Goal: Find specific page/section: Find specific page/section

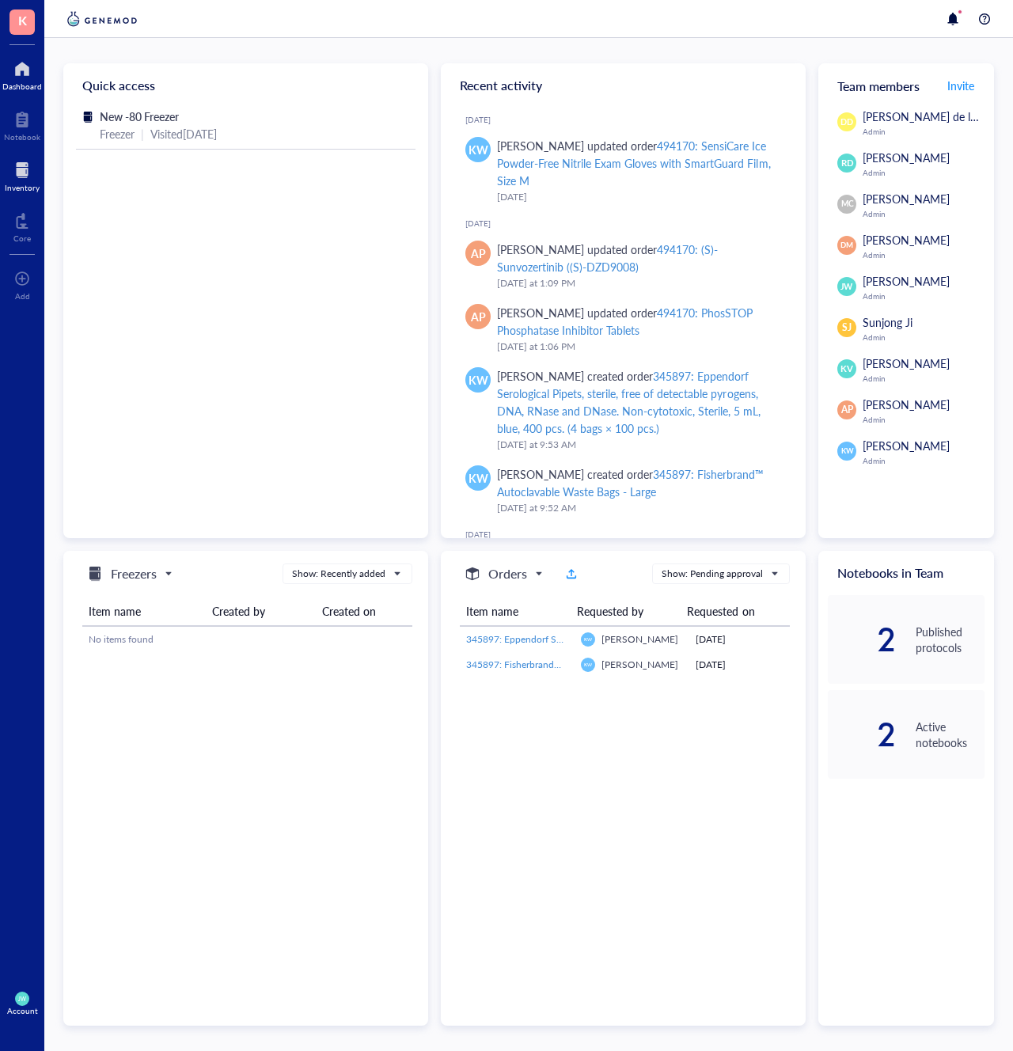
click at [18, 171] on div at bounding box center [22, 169] width 35 height 25
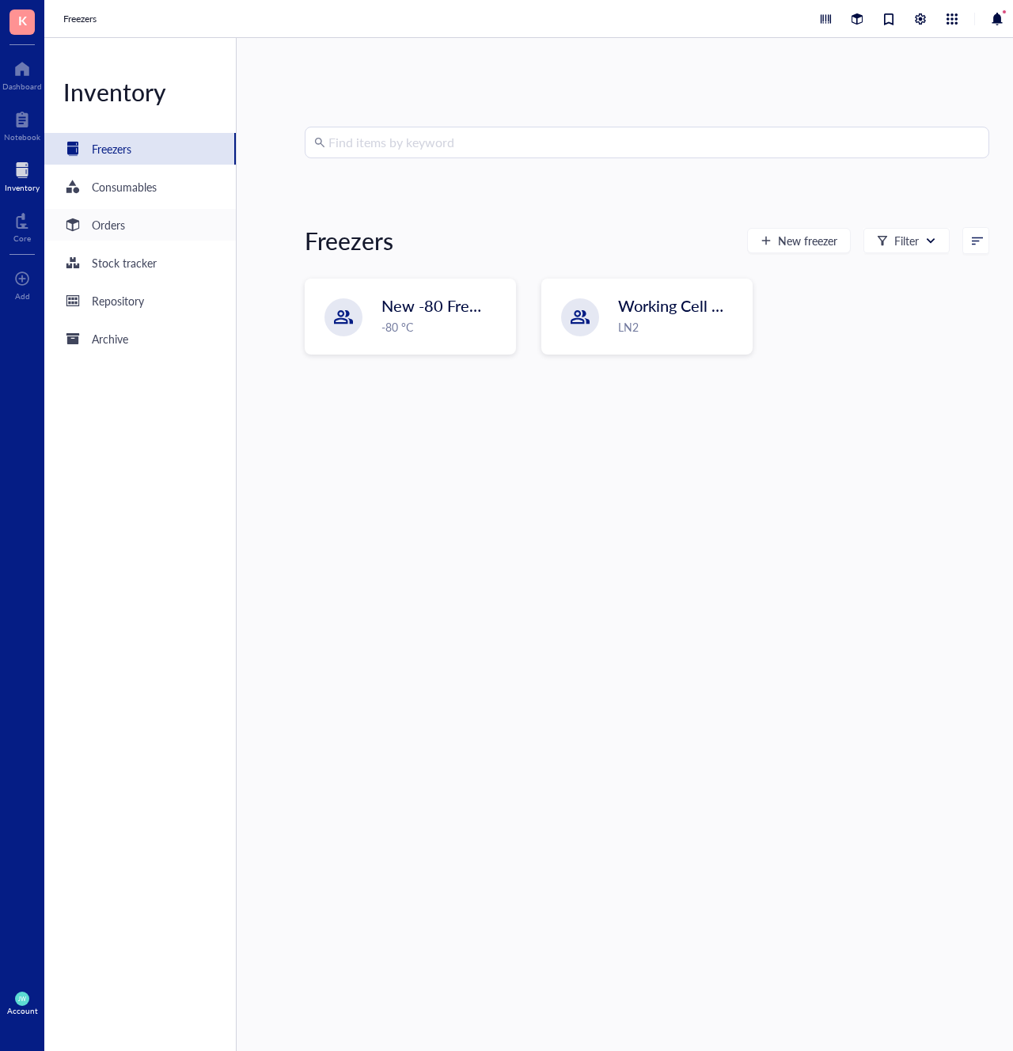
click at [120, 226] on div "Orders" at bounding box center [108, 224] width 33 height 17
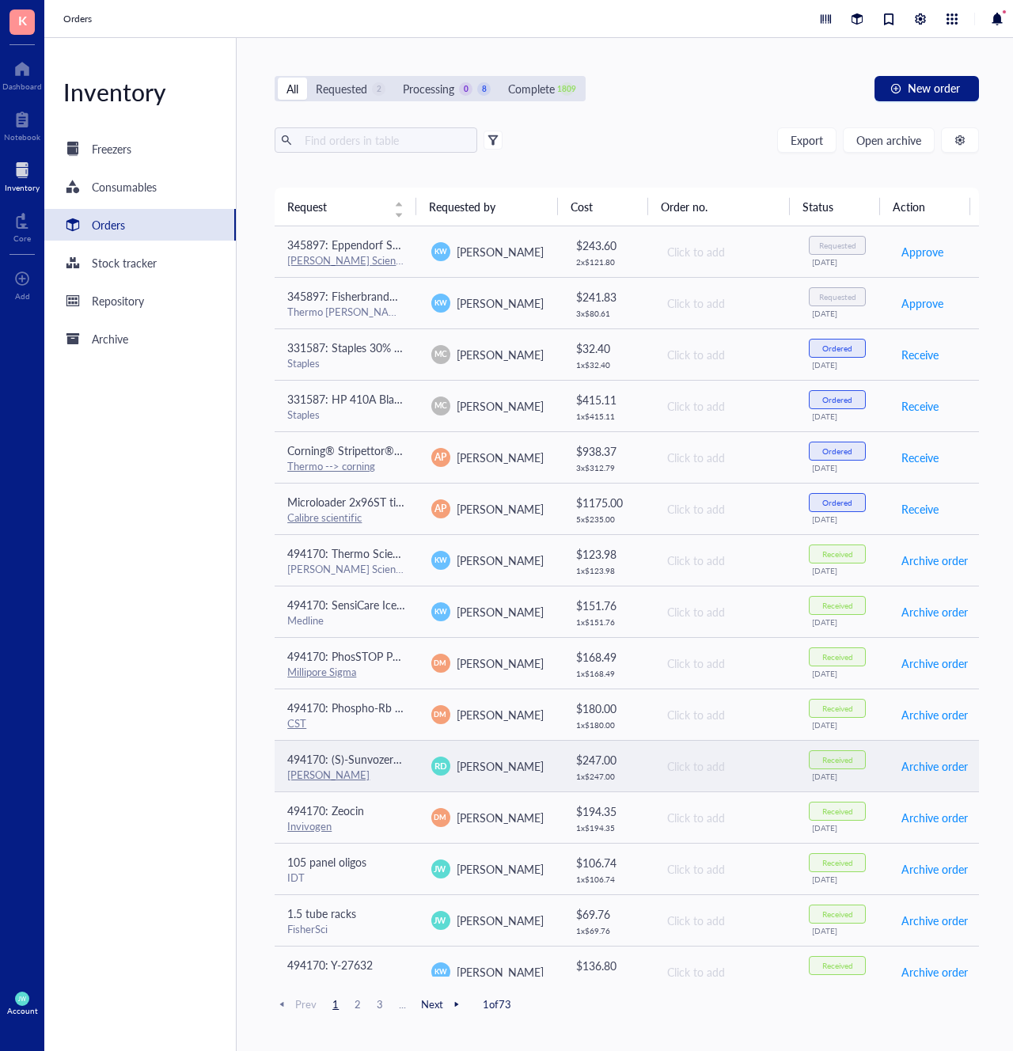
scroll to position [55, 0]
